Goal: Task Accomplishment & Management: Use online tool/utility

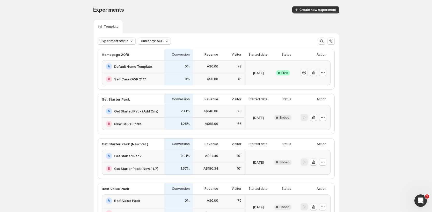
click at [315, 74] on icon "button" at bounding box center [314, 73] width 1 height 3
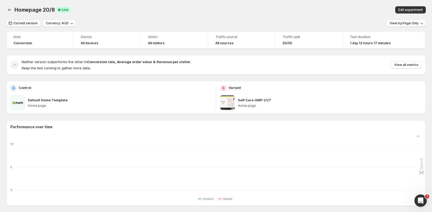
click at [27, 25] on span "Current version" at bounding box center [25, 23] width 24 height 4
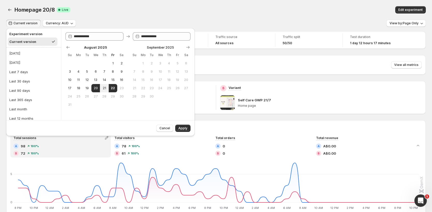
click at [358, 17] on div "Homepage 20/8. This page is ready Homepage 20/8 Success Complete Live Edit expe…" at bounding box center [216, 10] width 420 height 20
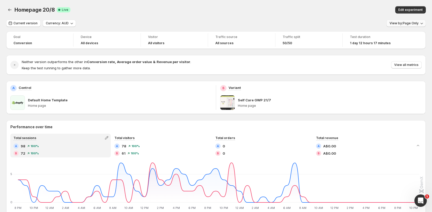
click at [402, 24] on span "View by: Page Only" at bounding box center [404, 23] width 29 height 4
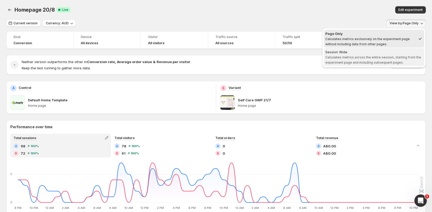
click at [376, 58] on span "Calculates metrics across the entire session, starting from the experiment page…" at bounding box center [374, 59] width 96 height 9
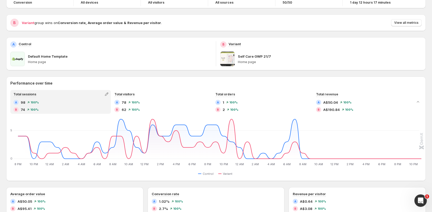
scroll to position [40, 0]
click at [402, 22] on span "View all metrics" at bounding box center [406, 23] width 24 height 4
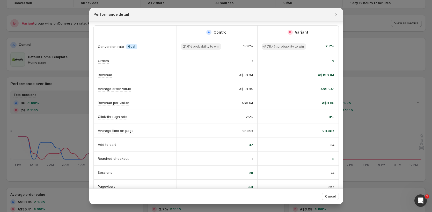
scroll to position [0, 0]
click at [338, 15] on icon "Close" at bounding box center [336, 14] width 5 height 5
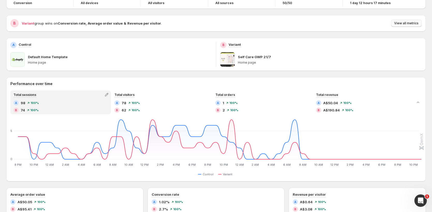
click at [404, 20] on button "View all metrics" at bounding box center [406, 23] width 31 height 7
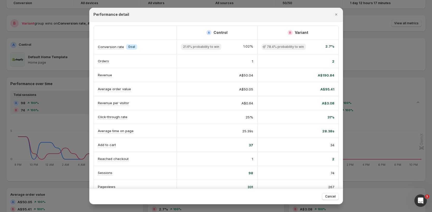
click at [40, 142] on div at bounding box center [216, 106] width 432 height 212
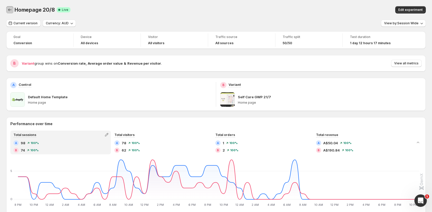
click at [11, 11] on icon "Back" at bounding box center [9, 9] width 5 height 5
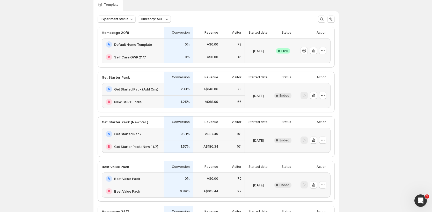
scroll to position [89, 0]
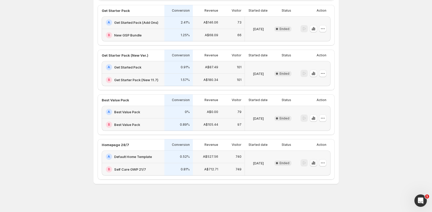
click at [314, 165] on icon "button" at bounding box center [313, 163] width 5 height 5
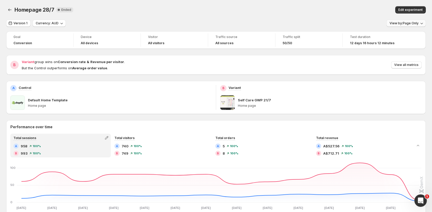
click at [410, 21] on span "View by: Page Only" at bounding box center [404, 23] width 29 height 4
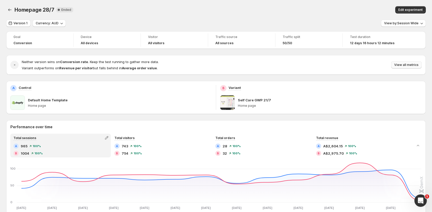
click at [410, 64] on span "View all metrics" at bounding box center [406, 65] width 24 height 4
